Goal: Obtain resource: Download file/media

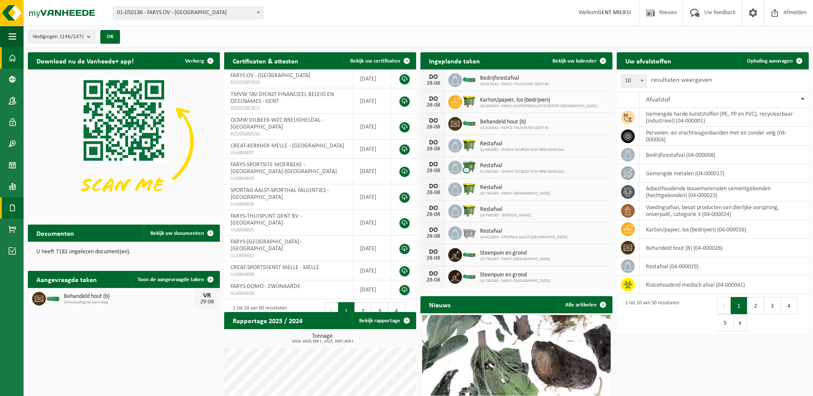
click at [9, 206] on span at bounding box center [13, 207] width 8 height 21
click at [62, 225] on span "Documenten" at bounding box center [66, 226] width 32 height 16
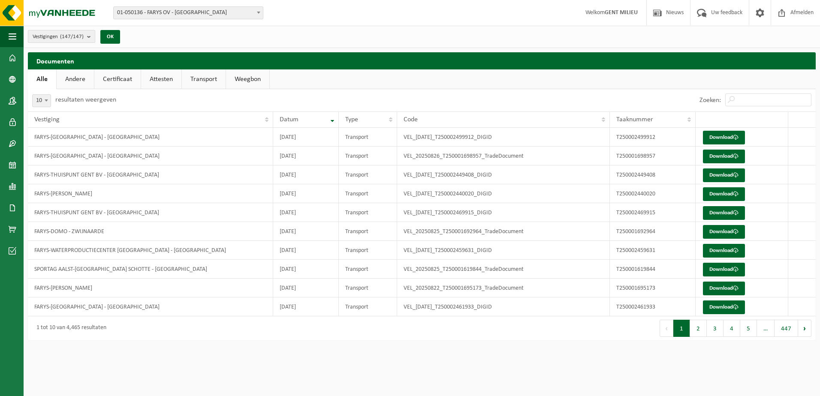
click at [77, 35] on count "(147/147)" at bounding box center [72, 37] width 24 height 6
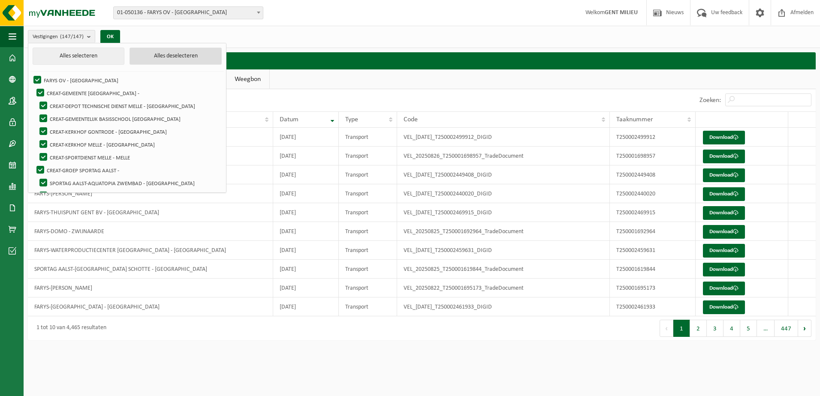
click at [144, 53] on button "Alles deselecteren" at bounding box center [175, 56] width 92 height 17
checkbox input "false"
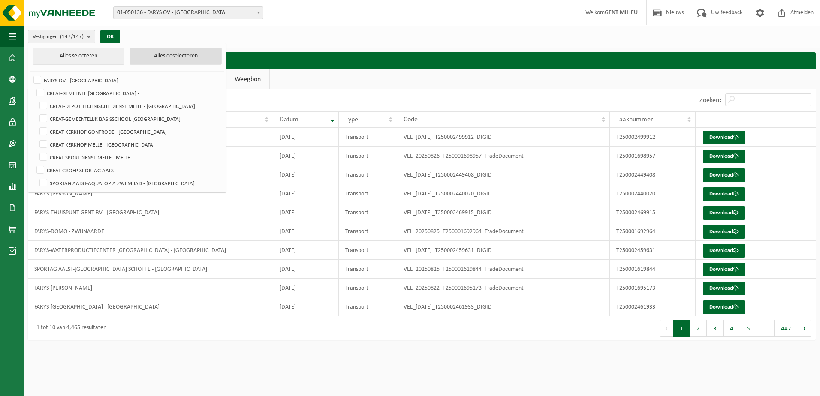
checkbox input "false"
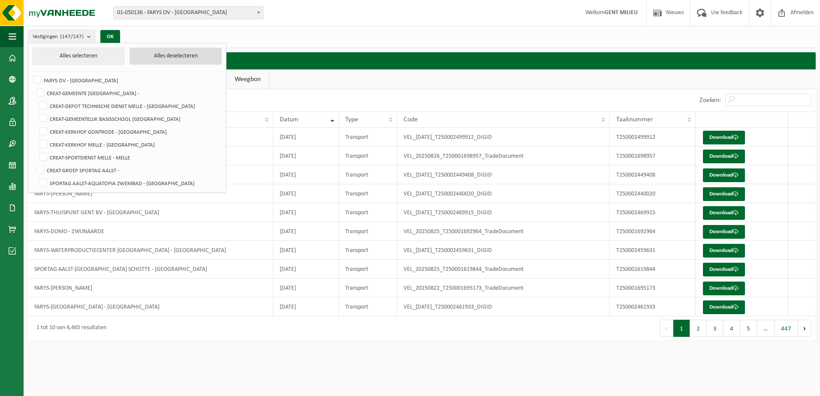
checkbox input "false"
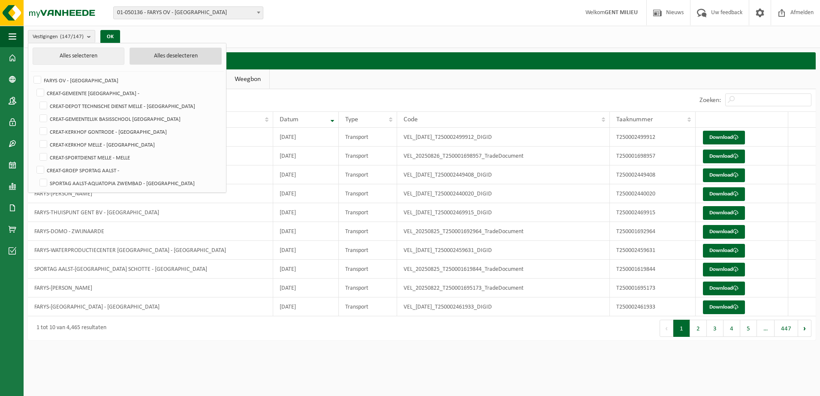
checkbox input "false"
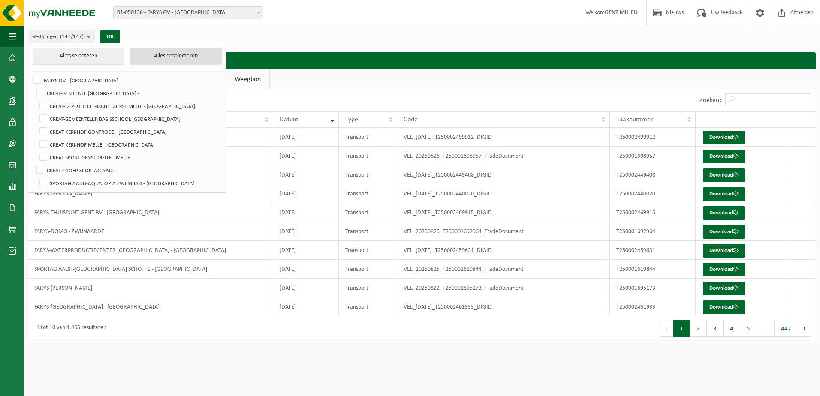
checkbox input "false"
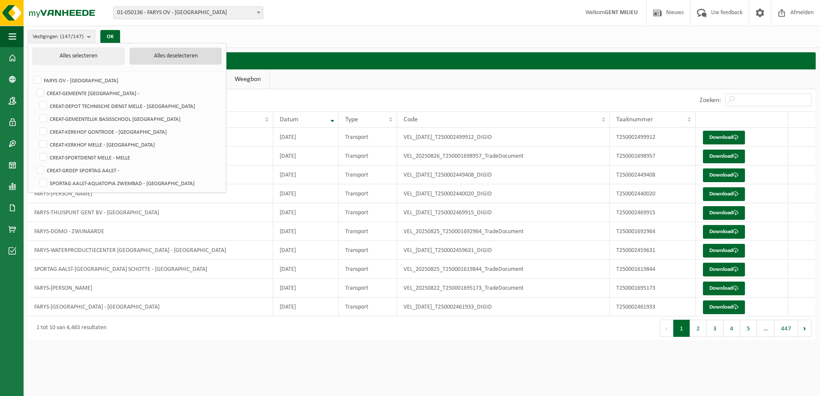
checkbox input "false"
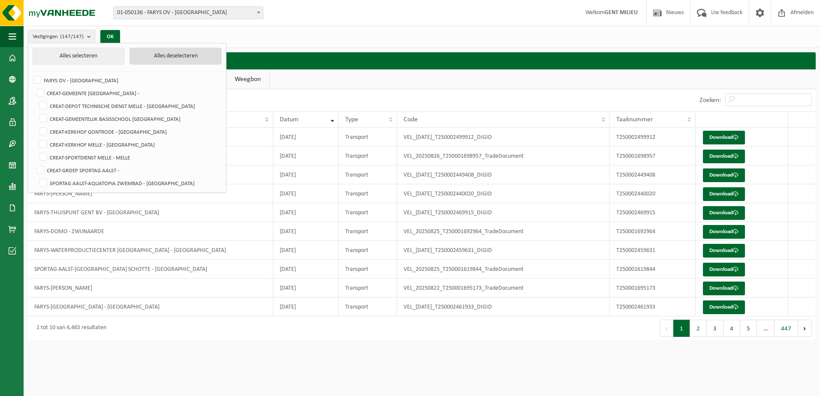
checkbox input "false"
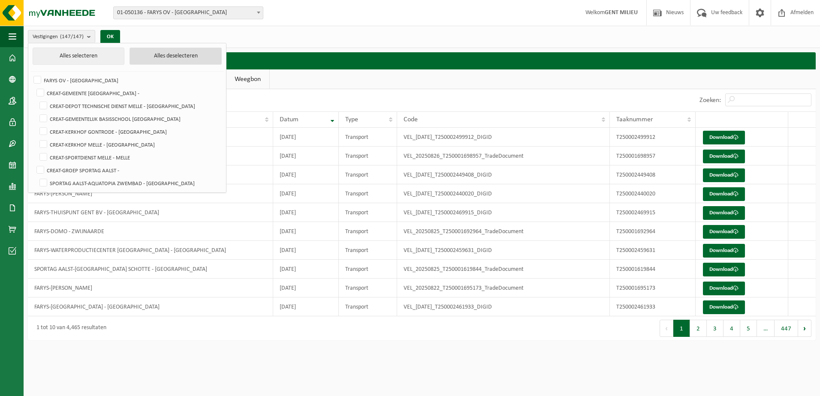
checkbox input "false"
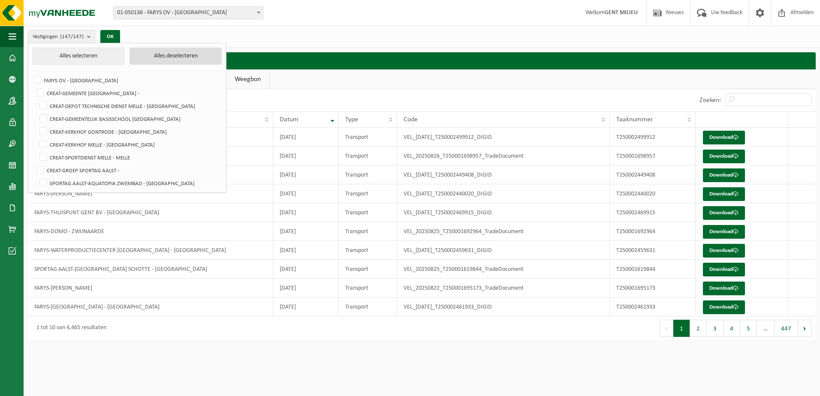
checkbox input "false"
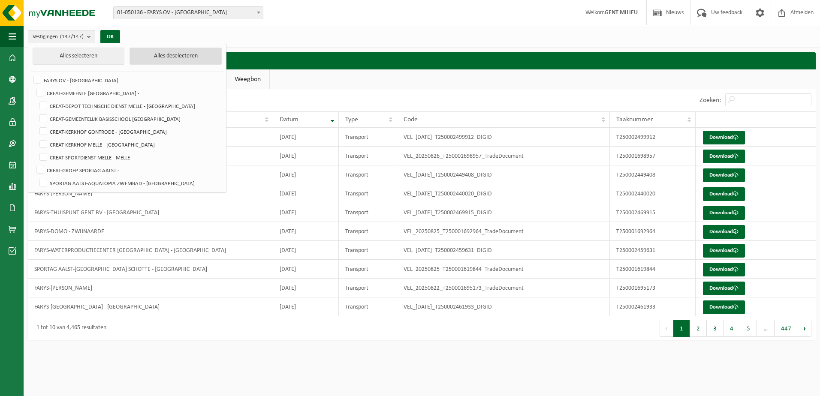
checkbox input "false"
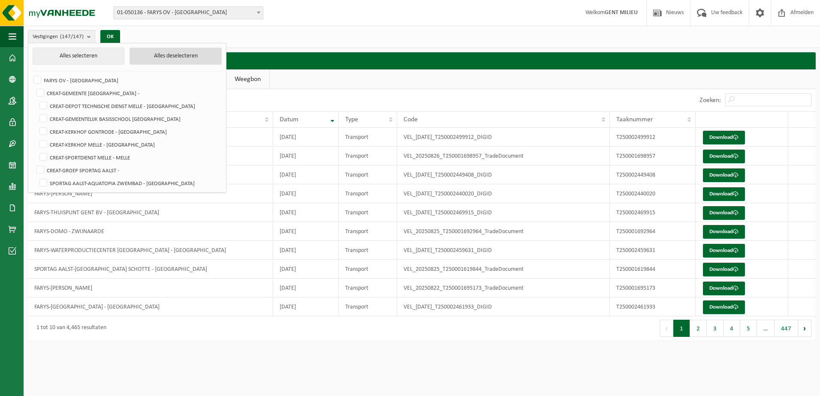
checkbox input "false"
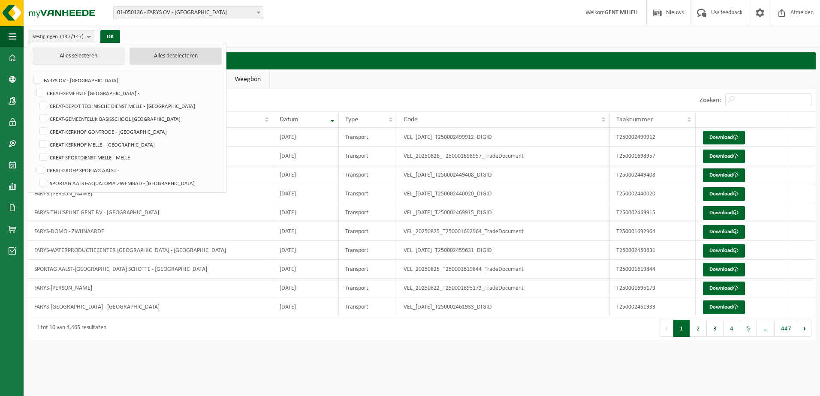
checkbox input "false"
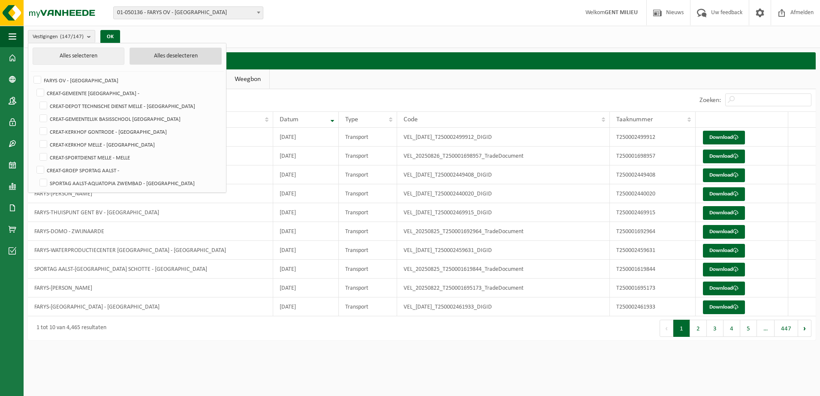
checkbox input "false"
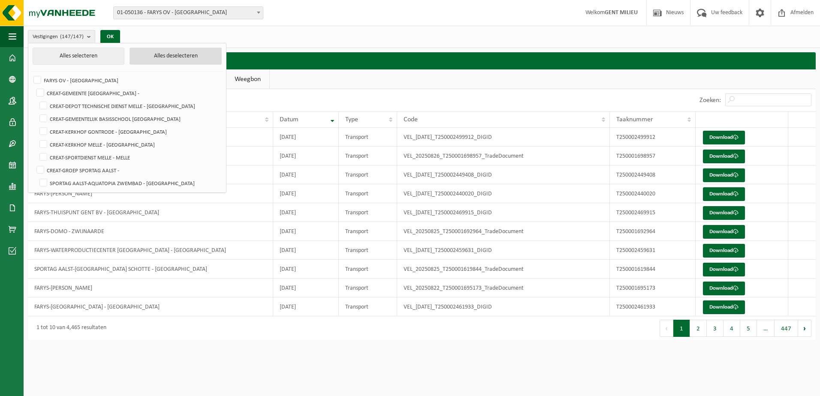
checkbox input "false"
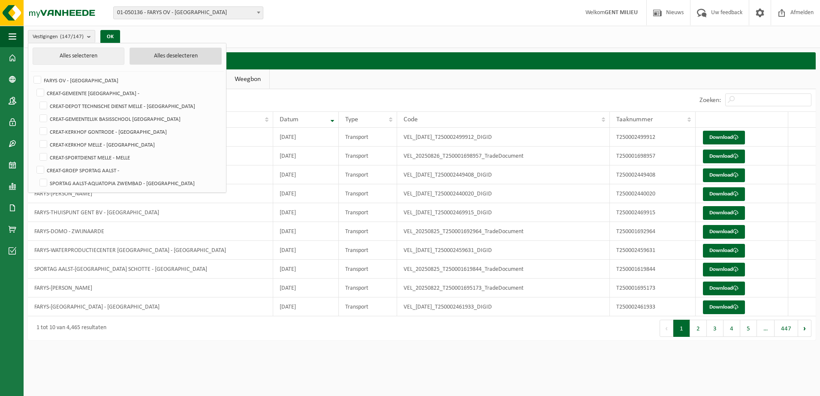
checkbox input "false"
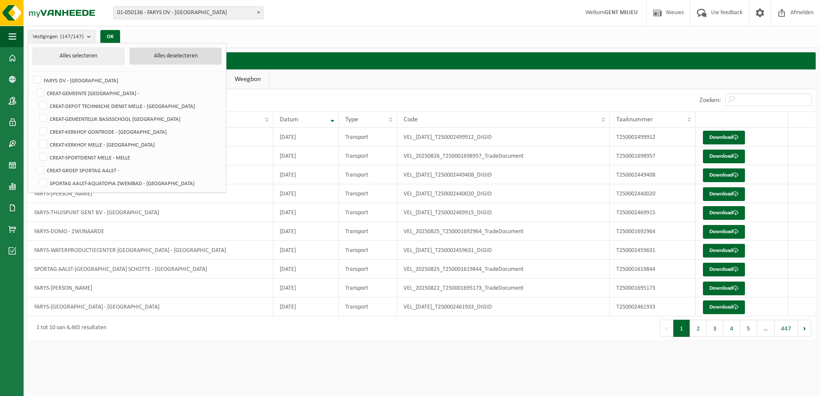
checkbox input "false"
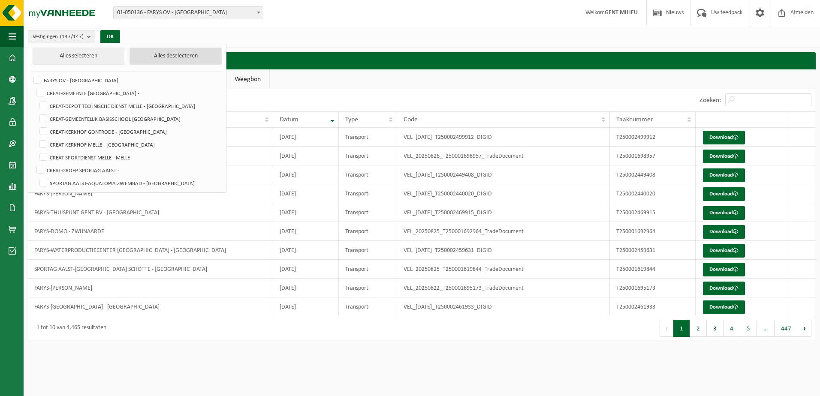
checkbox input "false"
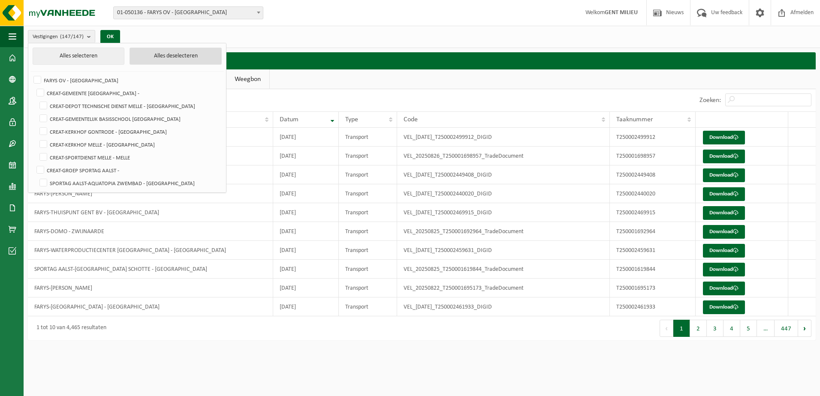
checkbox input "false"
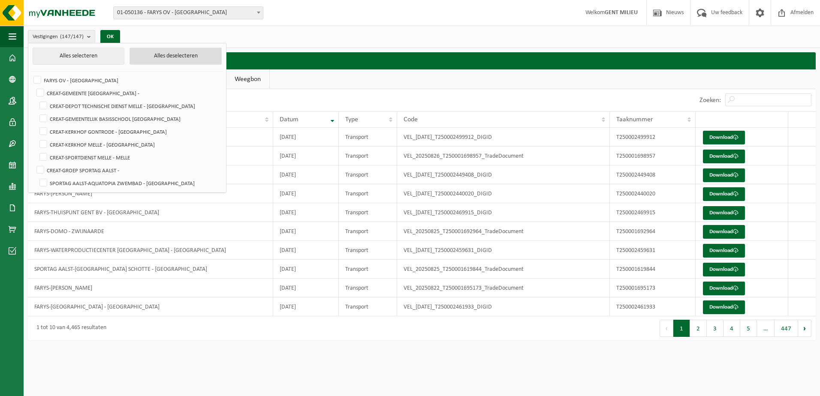
checkbox input "false"
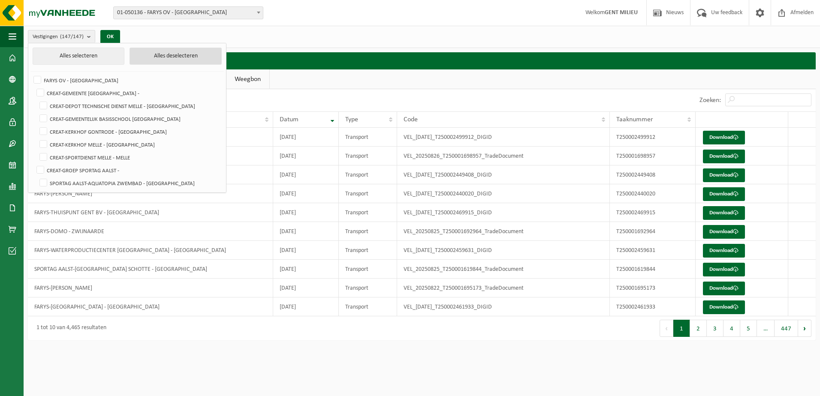
checkbox input "false"
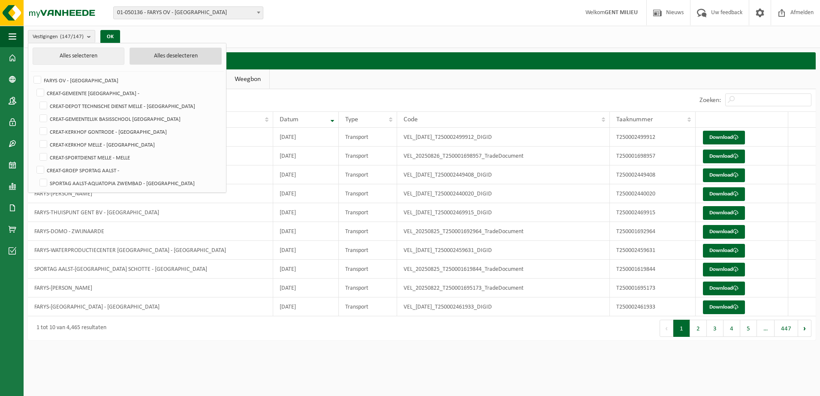
checkbox input "false"
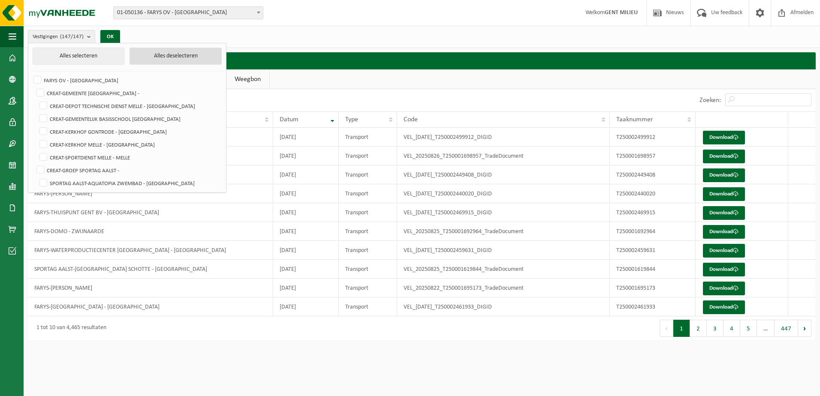
checkbox input "false"
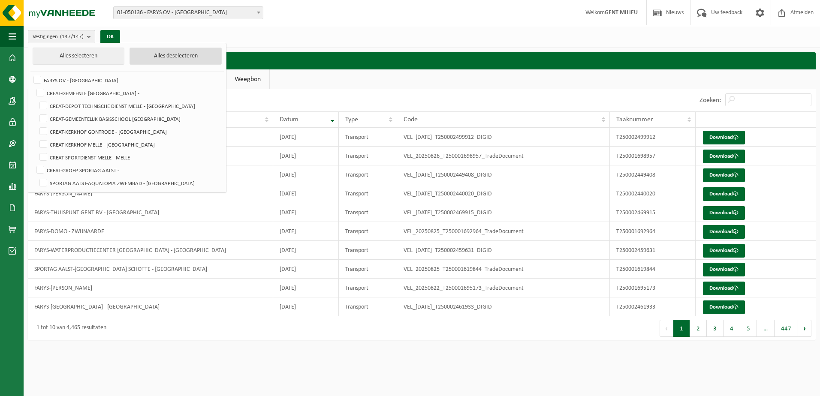
checkbox input "false"
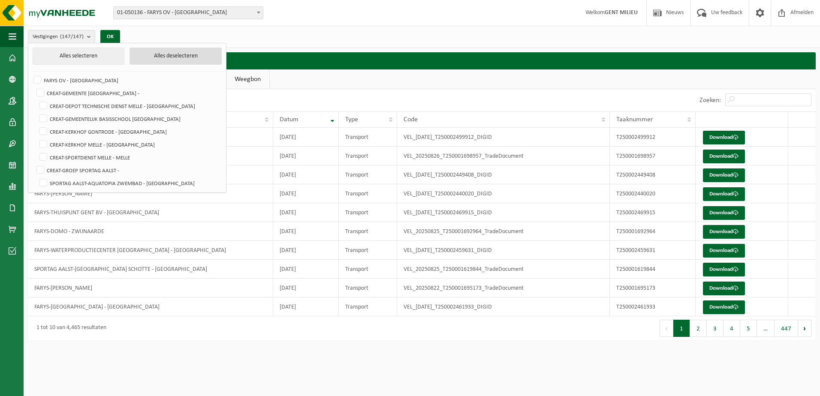
checkbox input "false"
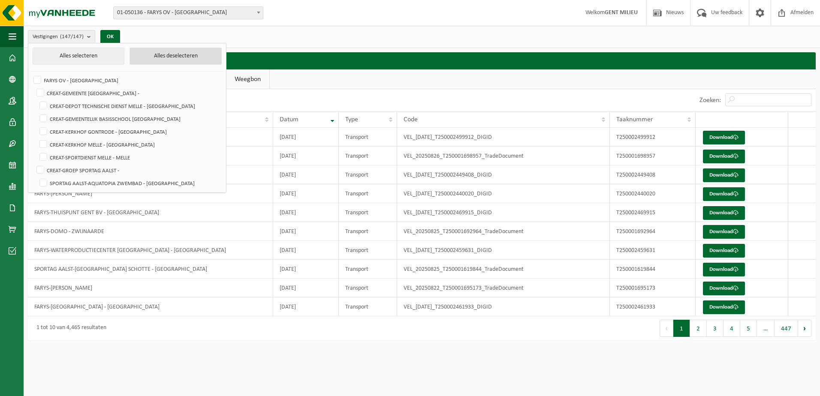
checkbox input "false"
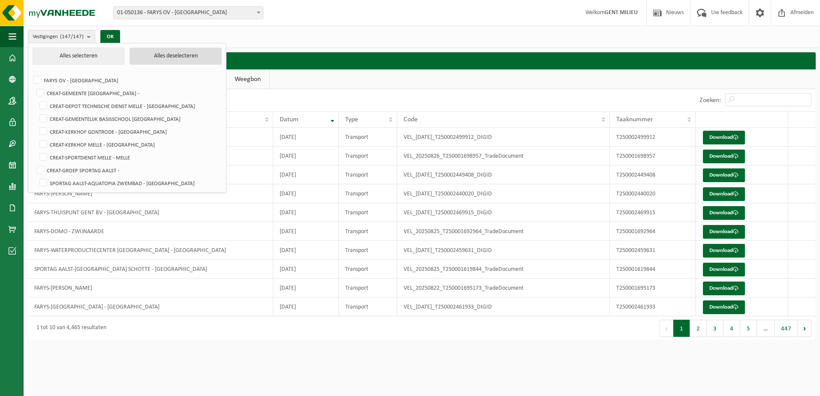
checkbox input "false"
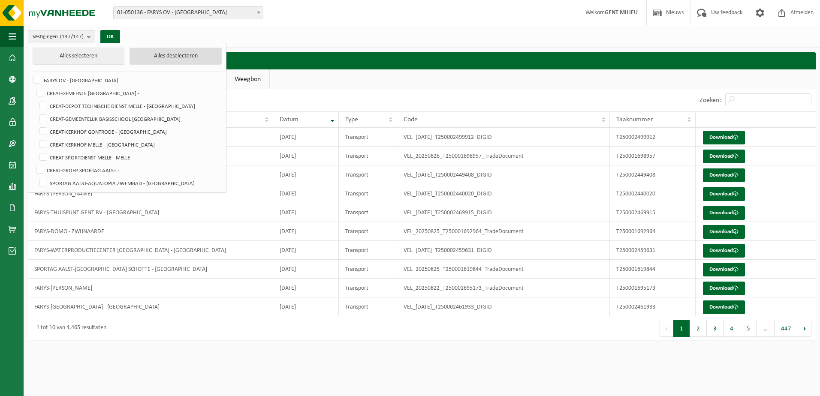
checkbox input "false"
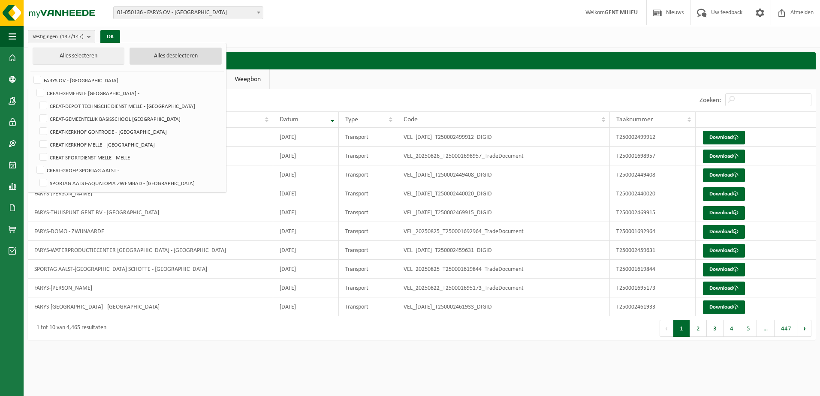
checkbox input "false"
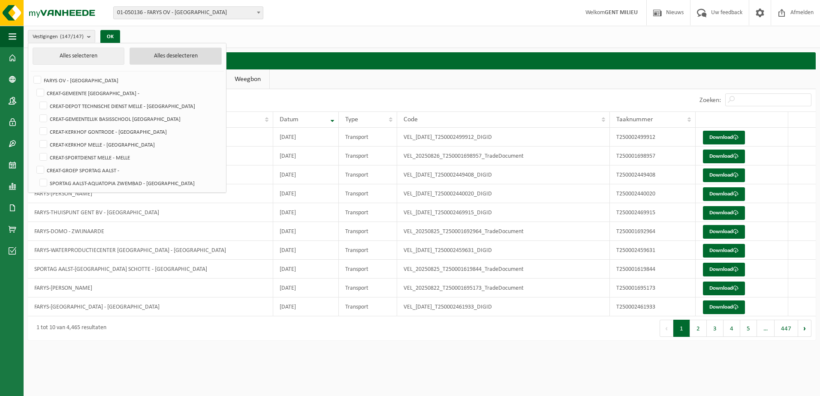
checkbox input "false"
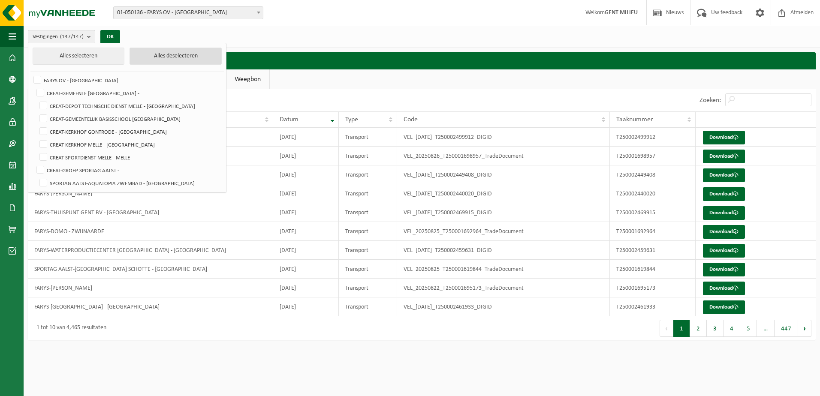
checkbox input "false"
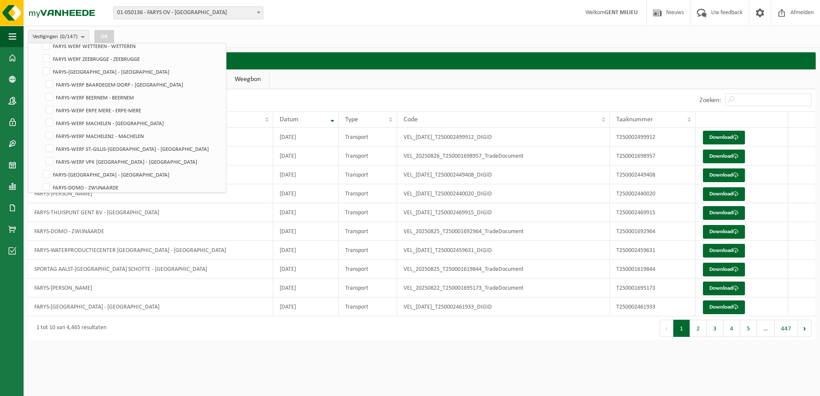
scroll to position [1775, 0]
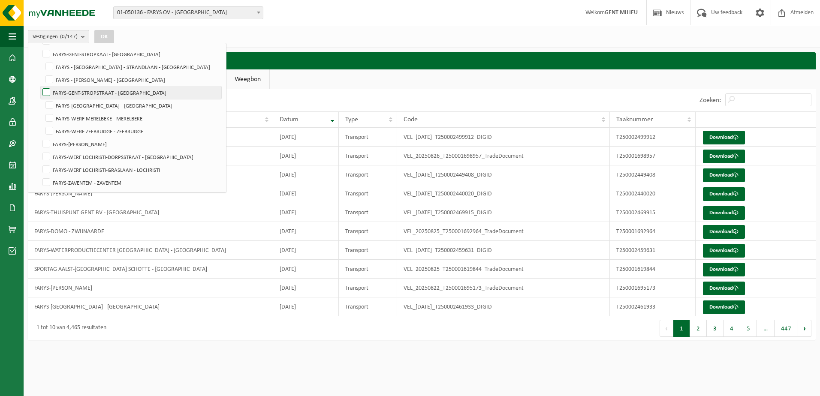
click at [90, 92] on label "FARYS-GENT-STROPSTRAAT - [GEOGRAPHIC_DATA]" at bounding box center [131, 92] width 180 height 13
click at [39, 86] on input "FARYS-GENT-STROPSTRAAT - [GEOGRAPHIC_DATA]" at bounding box center [39, 86] width 0 height 0
checkbox input "true"
click at [107, 33] on button "OK" at bounding box center [104, 37] width 20 height 14
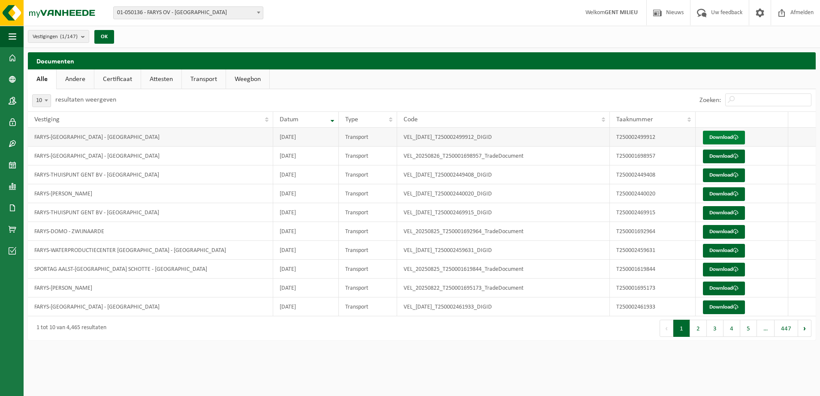
click at [715, 138] on link "Download" at bounding box center [724, 138] width 42 height 14
